Goal: Information Seeking & Learning: Learn about a topic

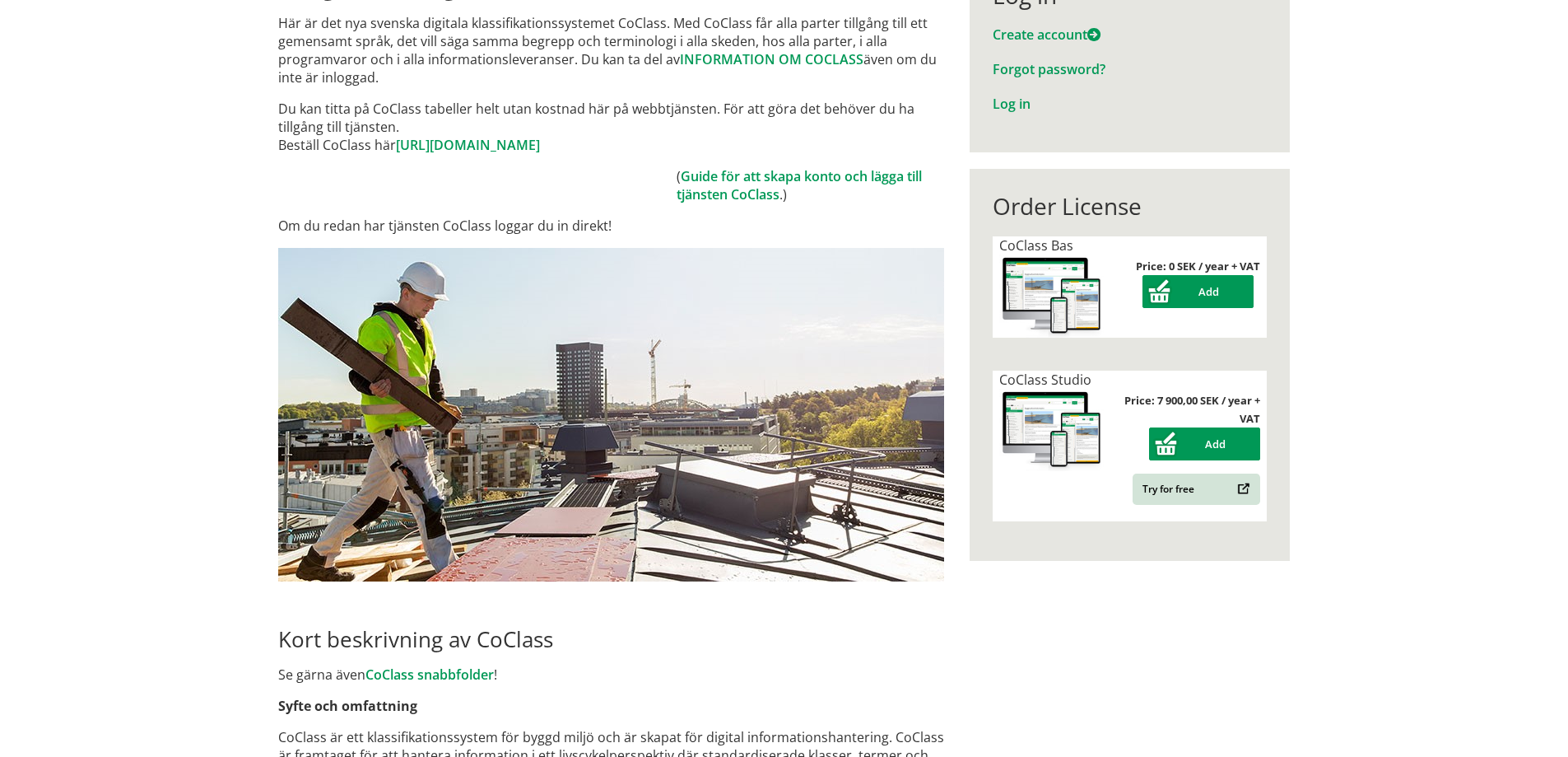
scroll to position [247, 0]
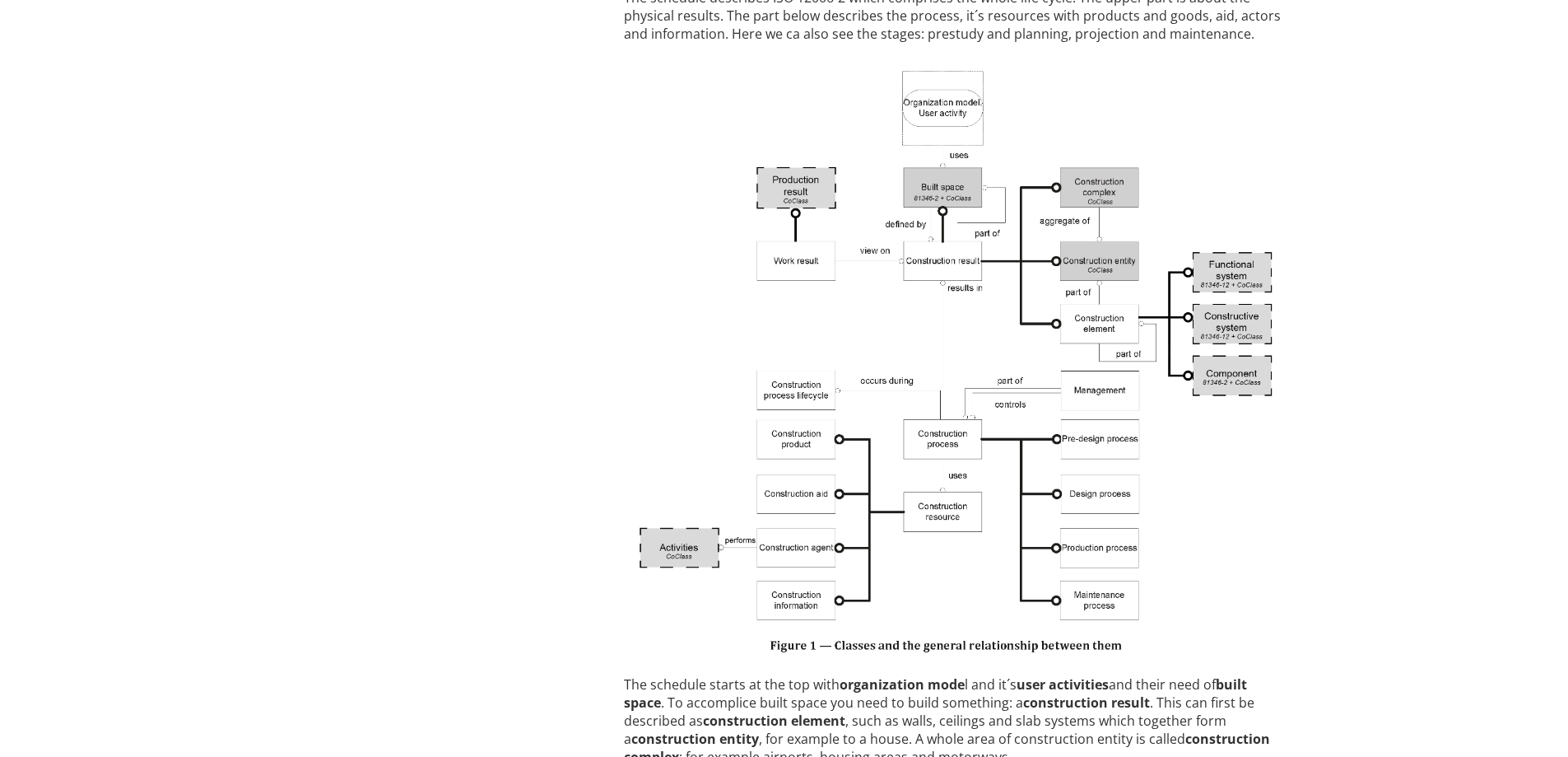
scroll to position [2058, 0]
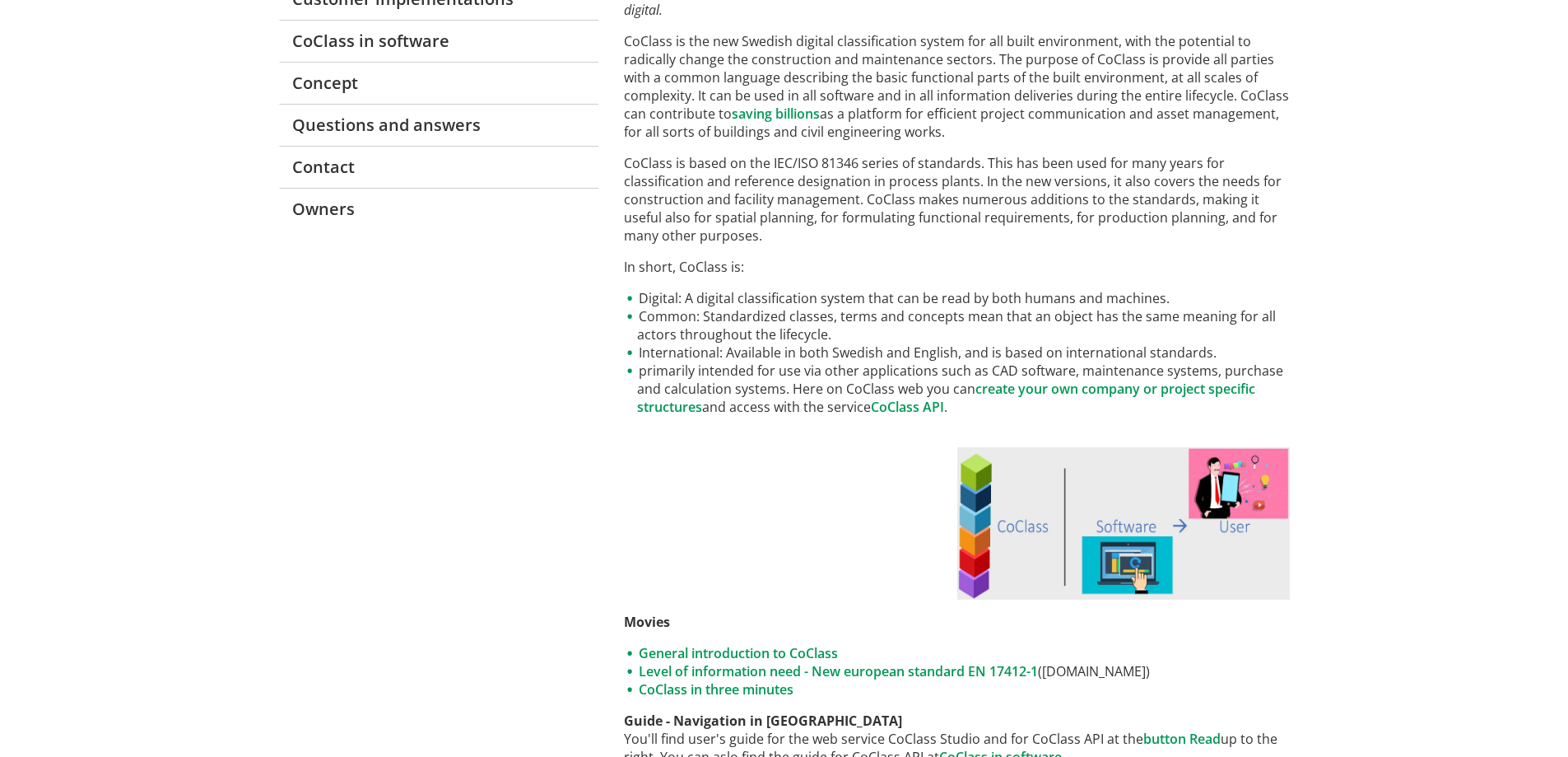
scroll to position [0, 0]
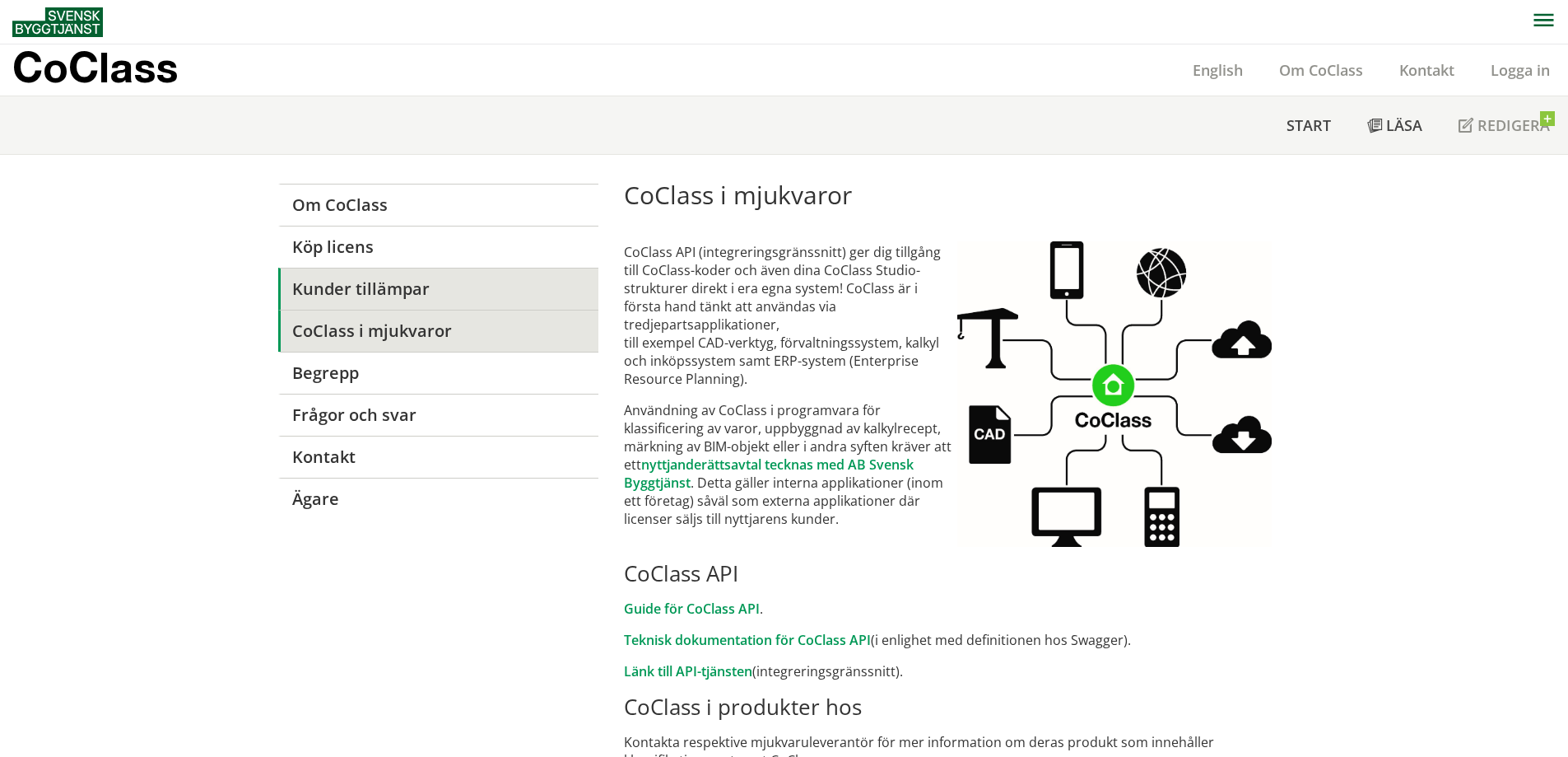
click at [415, 288] on link "Kunder tillämpar" at bounding box center [438, 288] width 320 height 42
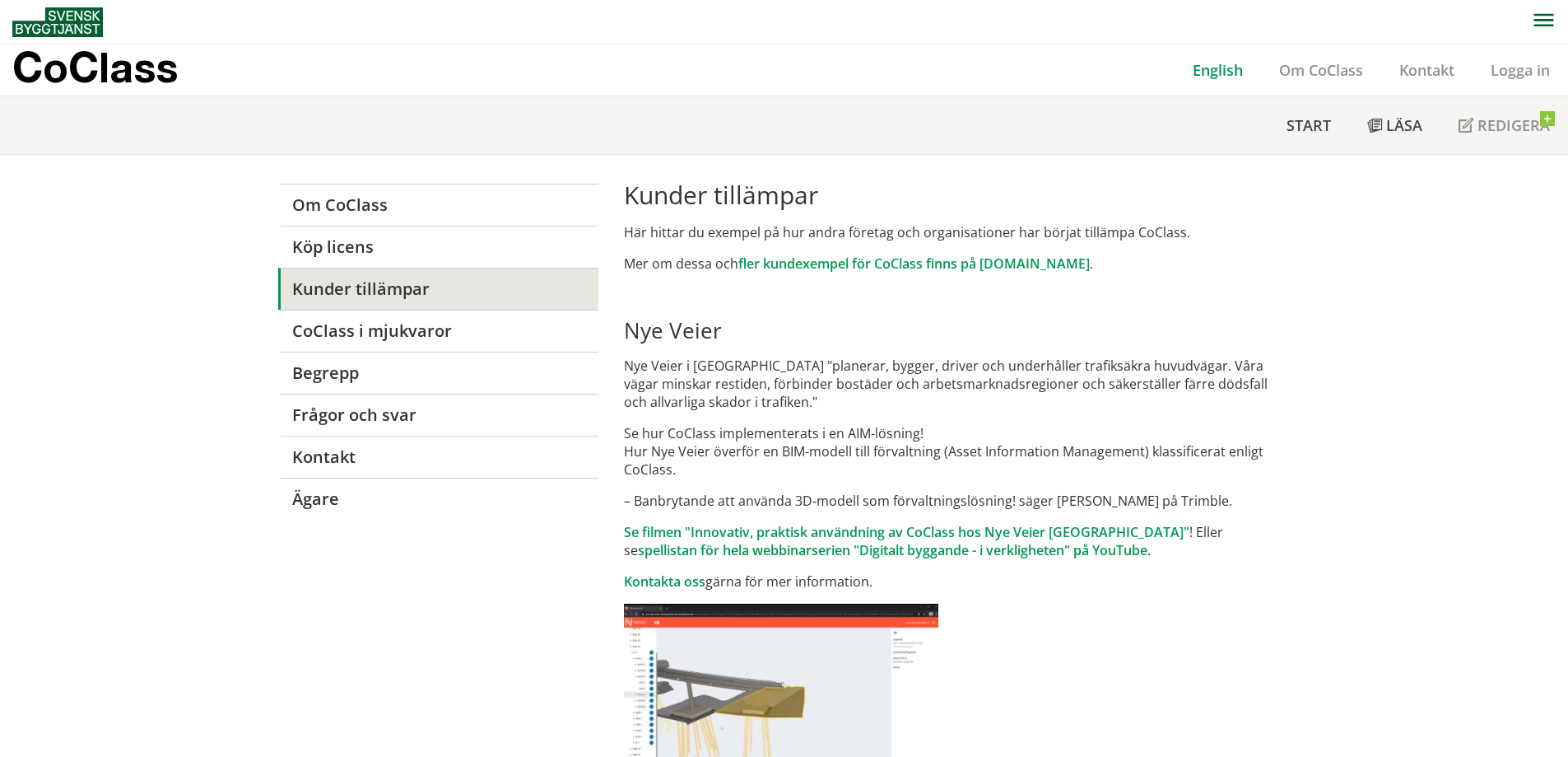
click at [1215, 71] on link "English" at bounding box center [1217, 70] width 86 height 20
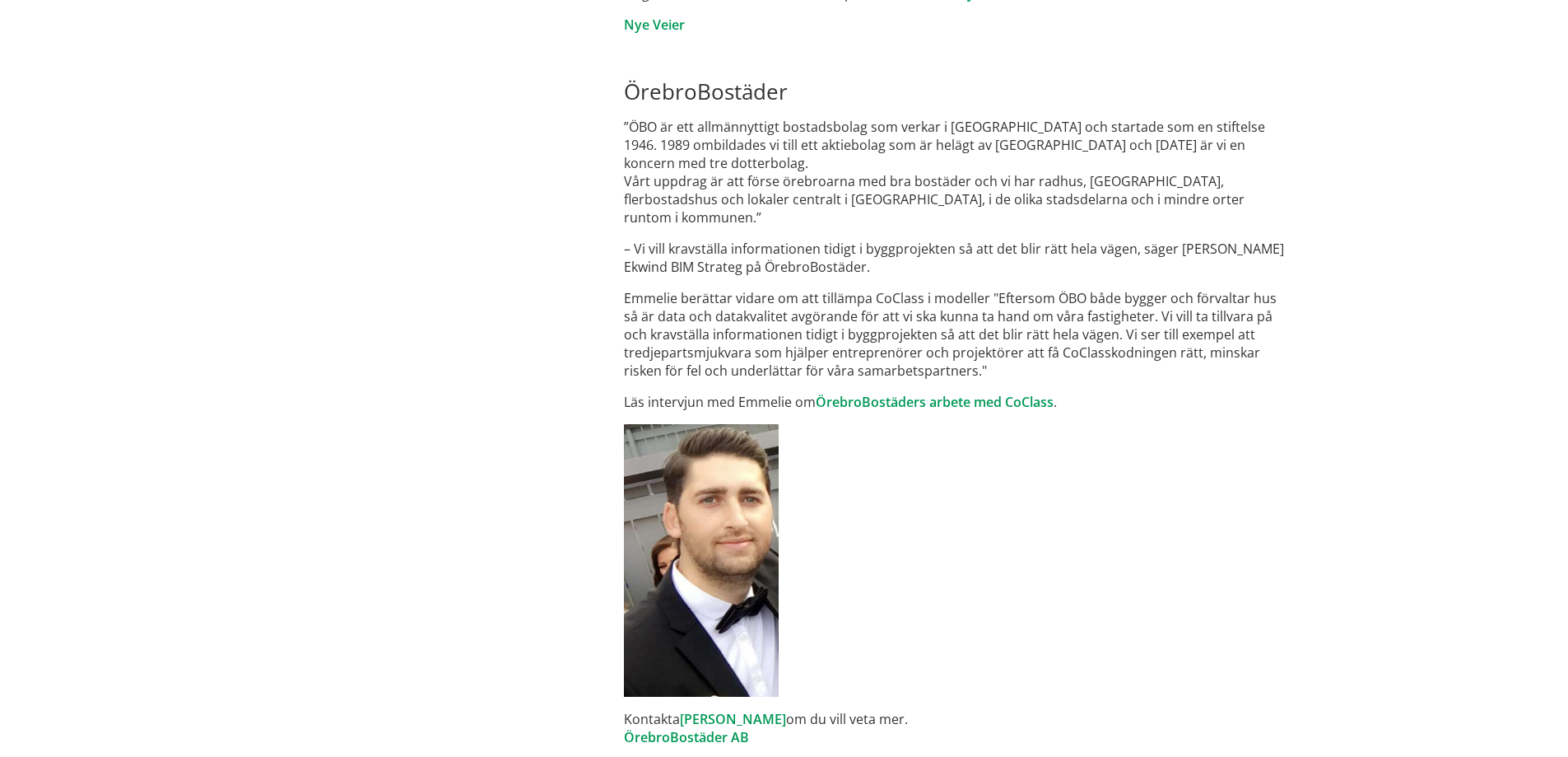
scroll to position [823, 0]
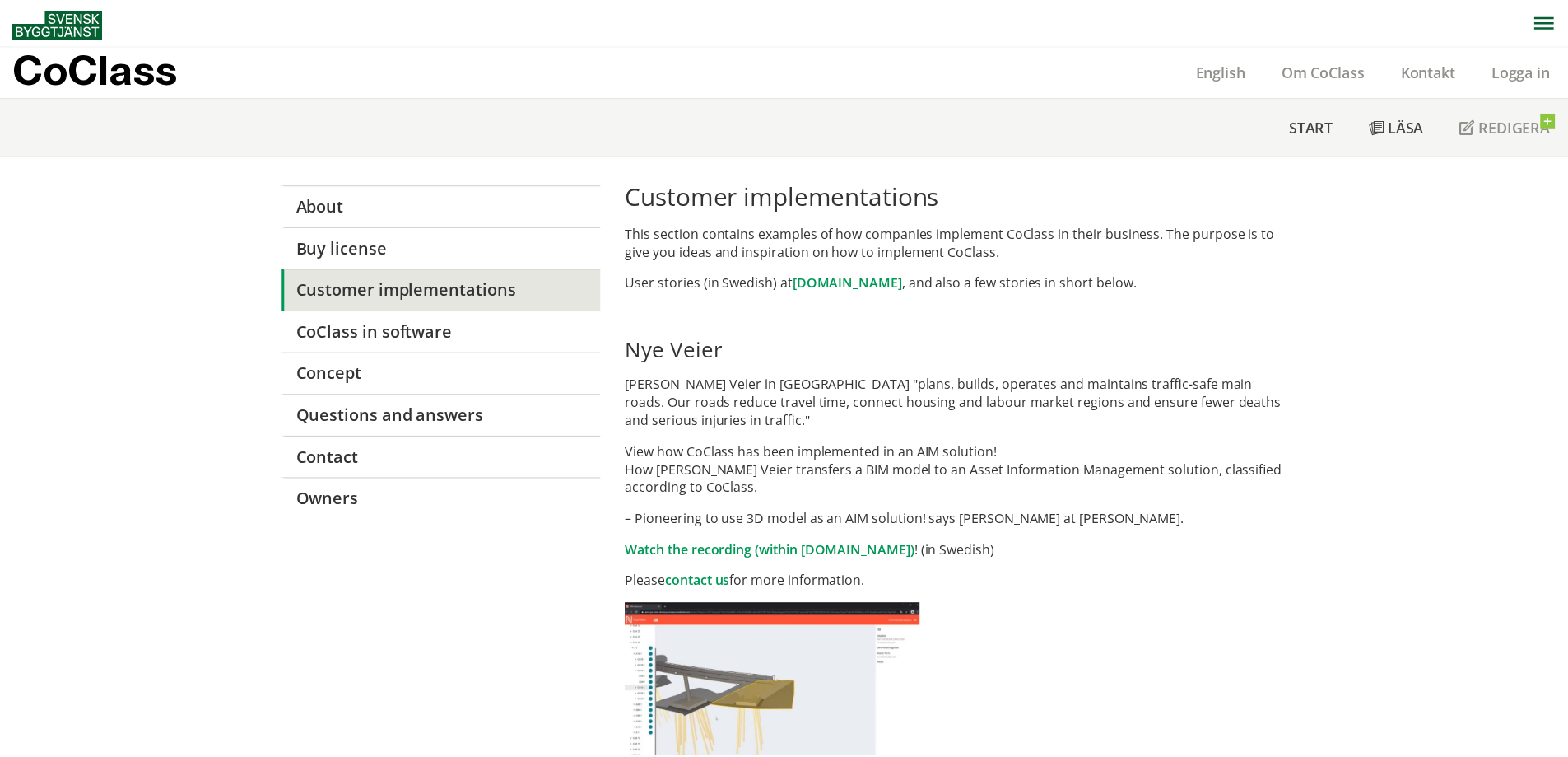
scroll to position [795, 0]
